Goal: Communication & Community: Ask a question

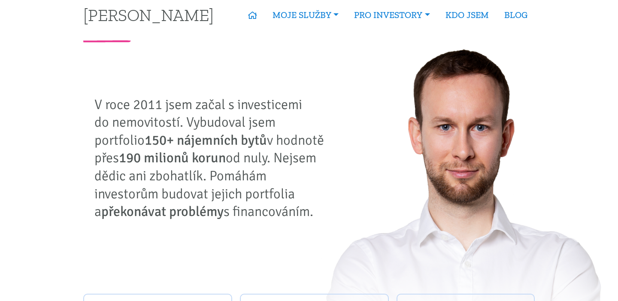
scroll to position [13, 0]
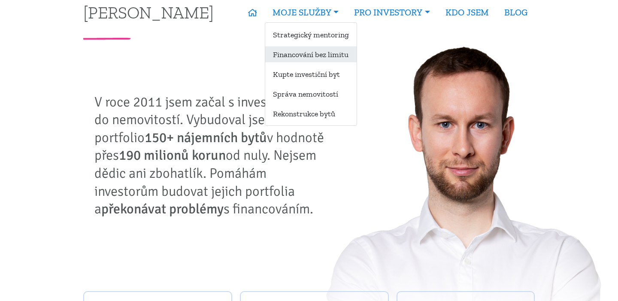
click at [302, 58] on link "Financování bez limitu" at bounding box center [310, 54] width 91 height 16
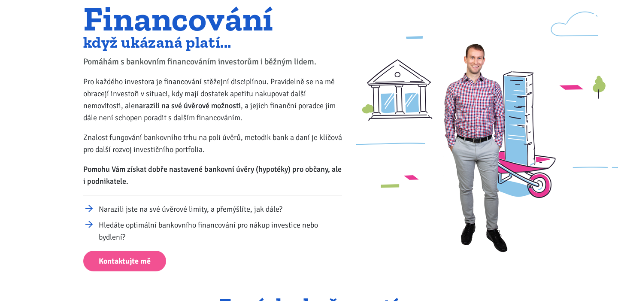
scroll to position [73, 0]
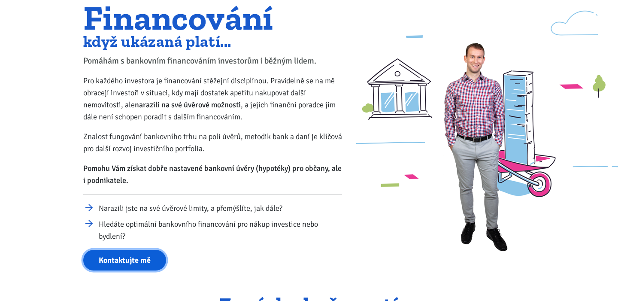
click at [113, 266] on link "Kontaktujte mě" at bounding box center [124, 260] width 83 height 21
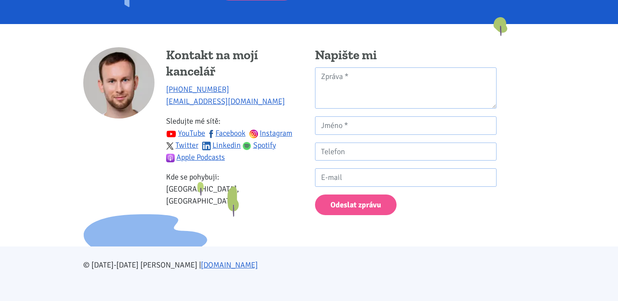
scroll to position [850, 0]
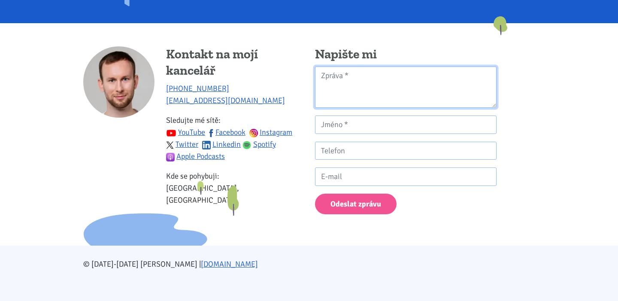
click at [350, 97] on textarea "Kontaktní formulář" at bounding box center [406, 88] width 182 height 42
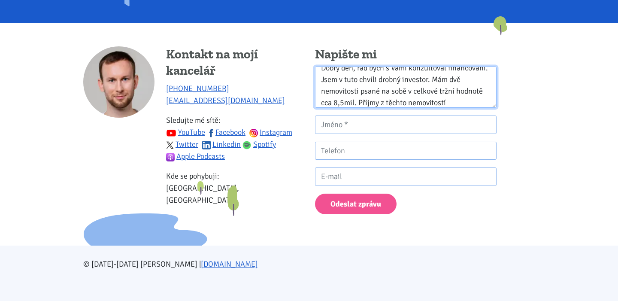
scroll to position [9, 0]
drag, startPoint x: 358, startPoint y: 104, endPoint x: 463, endPoint y: 97, distance: 104.6
click at [463, 97] on textarea "Dobrý den, rád bych s Vámi konzultoval financování. Jsem v tuto chvíli drobný i…" at bounding box center [406, 88] width 182 height 42
click at [399, 89] on textarea "Dobrý den, rád bych s Vámi konzultoval financování. Jsem v tuto chvíli drobný i…" at bounding box center [406, 88] width 182 height 42
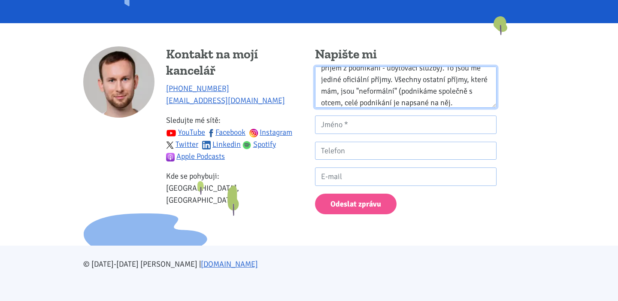
click at [402, 90] on textarea "Dobrý den, rád bych s Vámi konzultoval financování. Jsem v tuto chvíli drobný i…" at bounding box center [406, 88] width 182 height 42
click at [470, 100] on textarea "Dobrý den, rád bych s Vámi konzultoval financování. Jsem v tuto chvíli drobný i…" at bounding box center [406, 88] width 182 height 42
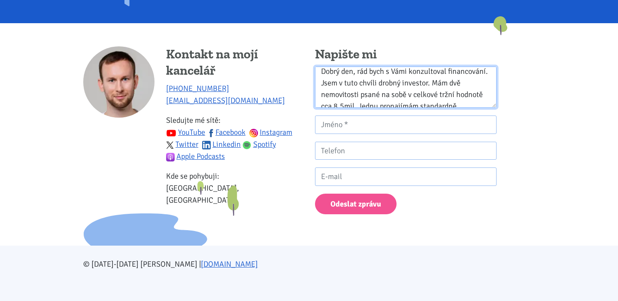
scroll to position [7, 0]
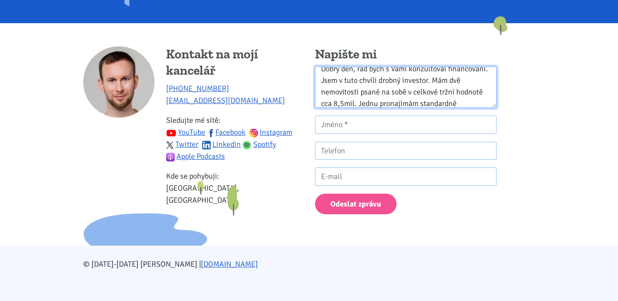
click at [405, 91] on textarea "Dobrý den, rád bych s Vámi konzultoval financování. Jsem v tuto chvíli drobný i…" at bounding box center [406, 88] width 182 height 42
click at [399, 91] on textarea "Dobrý den, rád bych s Vámi konzultoval financování. Jsem v tuto chvíli drobný i…" at bounding box center [406, 88] width 182 height 42
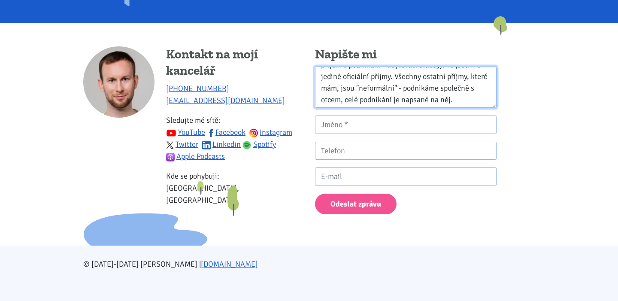
scroll to position [70, 0]
click at [459, 98] on textarea "Dobrý den, rád bych s Vámi konzultoval financování. Jsem v tuto chvíli drobný i…" at bounding box center [406, 88] width 182 height 42
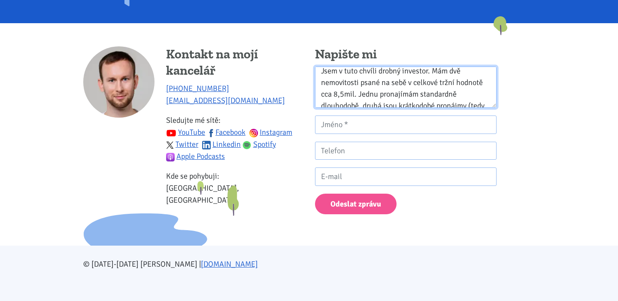
scroll to position [0, 0]
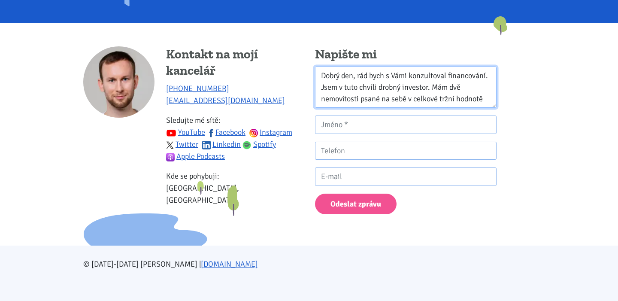
click at [447, 76] on textarea "Dobrý den, rád bych s Vámi konzultoval financování. Jsem v tuto chvíli drobný i…" at bounding box center [406, 88] width 182 height 42
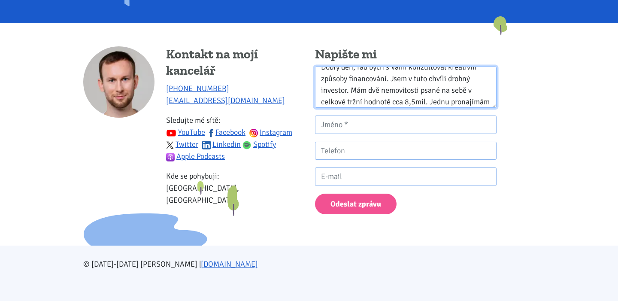
scroll to position [9, 0]
click at [456, 94] on textarea "Dobrý den, rád bych s Vámi konzultoval kreativní způsoby financování. Jsem v tu…" at bounding box center [406, 88] width 182 height 42
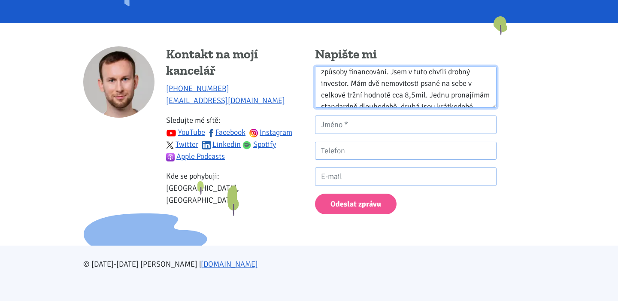
scroll to position [13, 0]
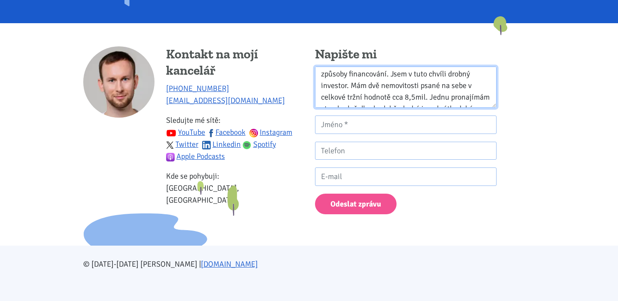
click at [426, 98] on textarea "Dobrý den, rád bych s Vámi konzultoval kreativní způsoby financování. Jsem v tu…" at bounding box center [406, 88] width 182 height 42
click at [486, 88] on textarea "Dobrý den, rád bych s Vámi konzultoval kreativní způsoby financování. Jsem v tu…" at bounding box center [406, 88] width 182 height 42
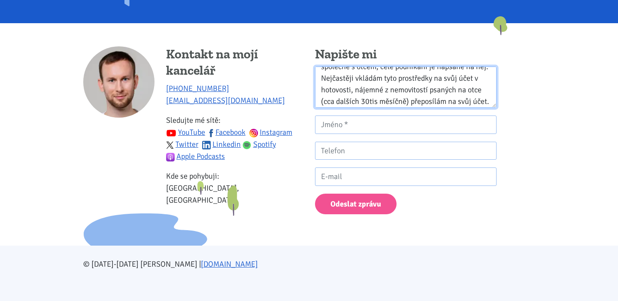
scroll to position [116, 0]
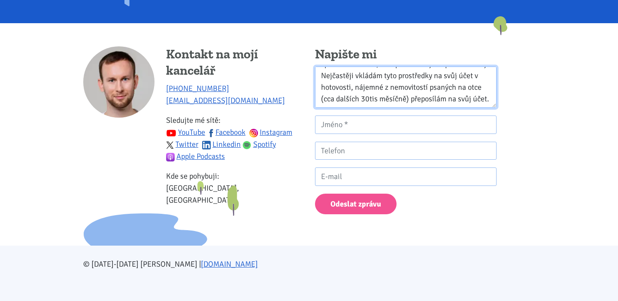
click at [351, 87] on textarea "Dobrý den, rád bych s Vámi konzultoval kreativní způsoby financování. Jsem v tu…" at bounding box center [406, 88] width 182 height 42
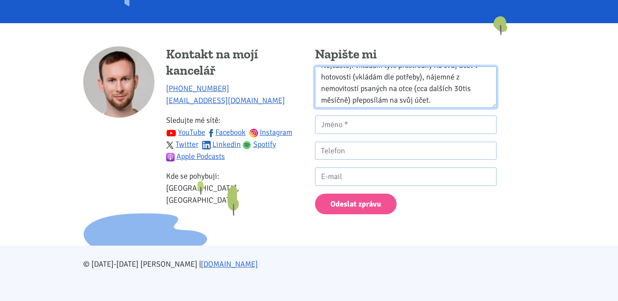
scroll to position [128, 0]
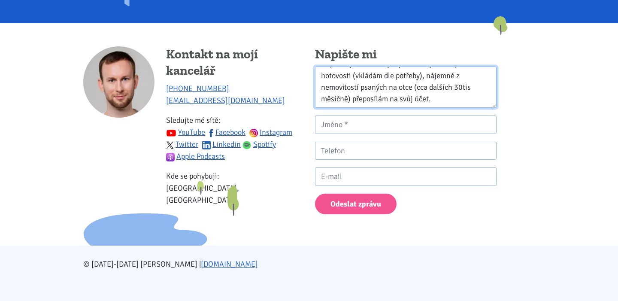
click at [436, 99] on textarea "Dobrý den, rád bych s Vámi konzultoval kreativní způsoby financování. Jsem v tu…" at bounding box center [406, 88] width 182 height 42
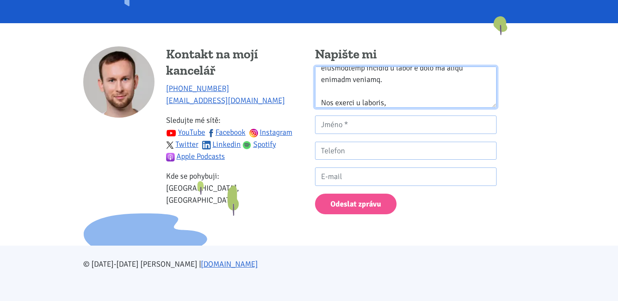
scroll to position [263, 0]
click at [366, 101] on textarea "Kontaktní formulář" at bounding box center [406, 88] width 182 height 42
paste textarea "lor ipsu d Sita consecteturad elitsedd eiusmodtemp incididuntu laboreet do magn…"
type textarea "Lorem ips, dol sita c Adip elitseddoeius temporin utlaboreetd magnaaliqua enima…"
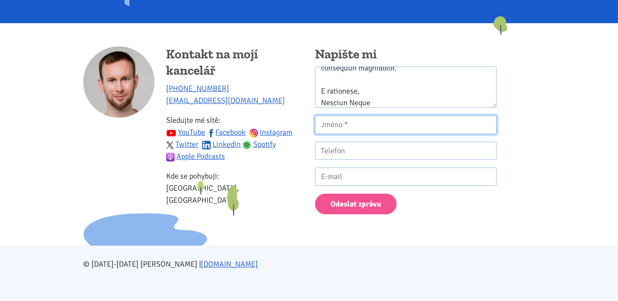
click at [355, 119] on input "Kontaktní formulář" at bounding box center [406, 125] width 182 height 18
type input "[PERSON_NAME]"
type input "721139767"
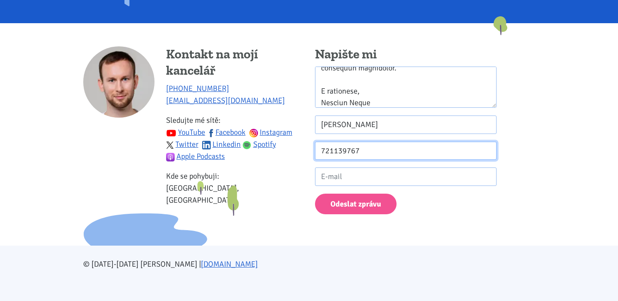
type input "[EMAIL_ADDRESS][DOMAIN_NAME]"
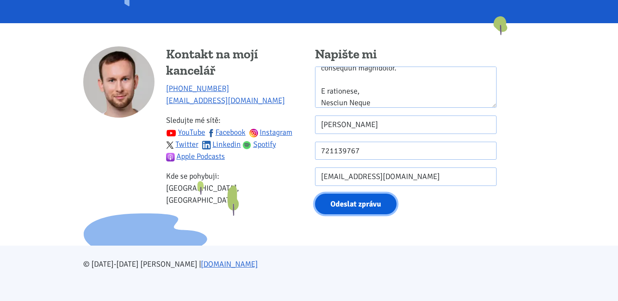
click at [351, 206] on button "Odeslat zprávu" at bounding box center [356, 204] width 82 height 21
